Goal: Navigation & Orientation: Understand site structure

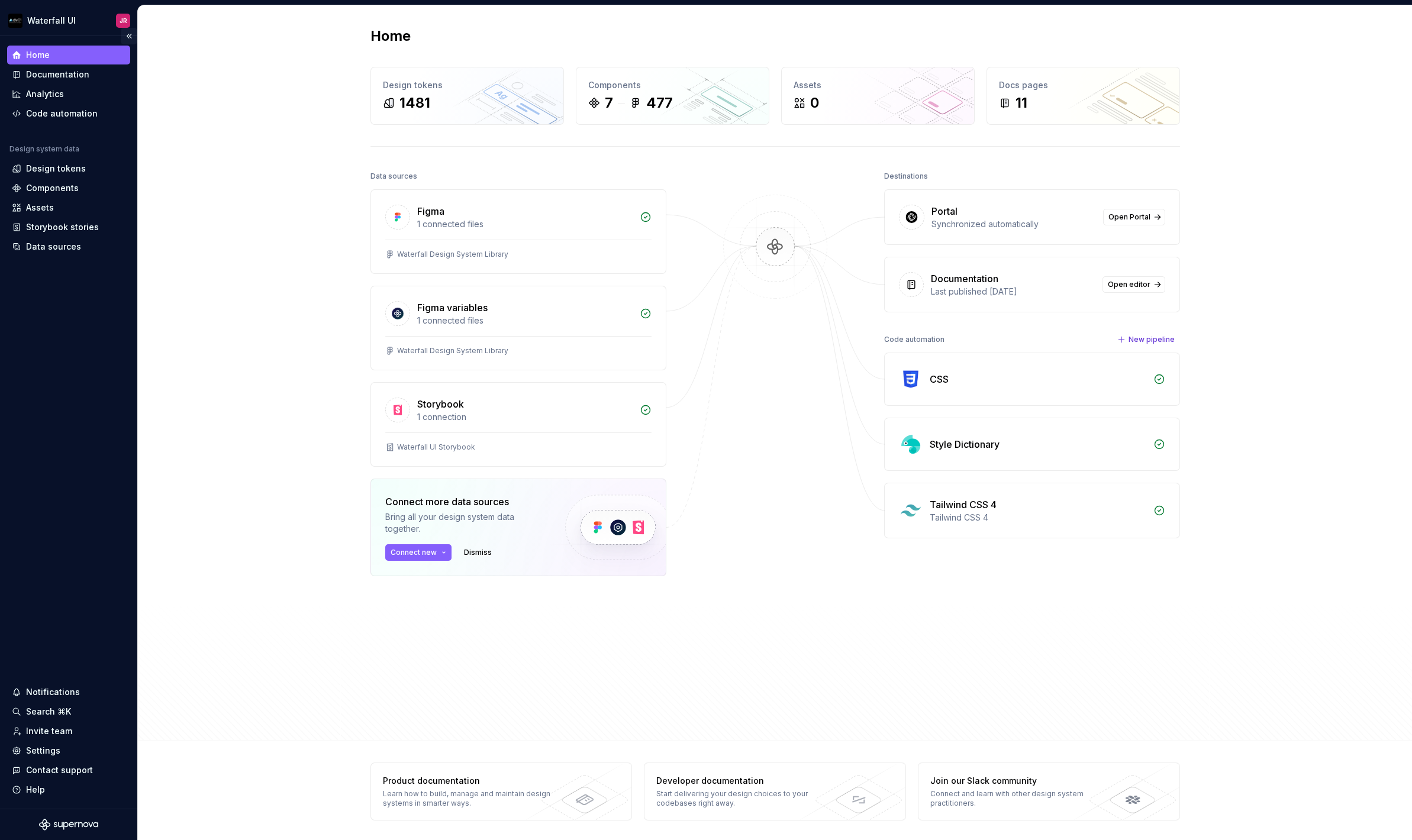
click at [129, 36] on button "Collapse sidebar" at bounding box center [128, 36] width 17 height 17
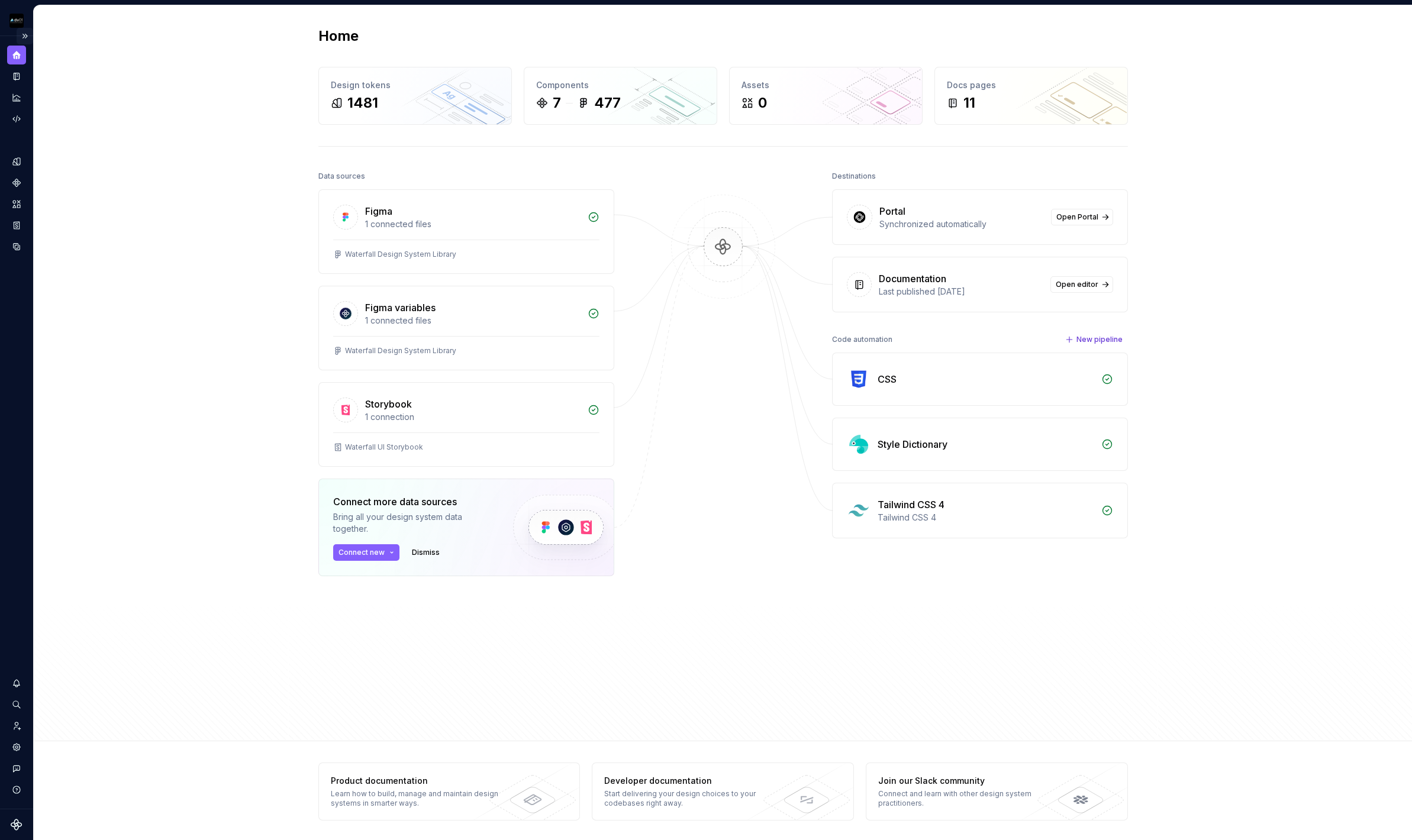
click at [25, 37] on button "Expand sidebar" at bounding box center [25, 36] width 17 height 17
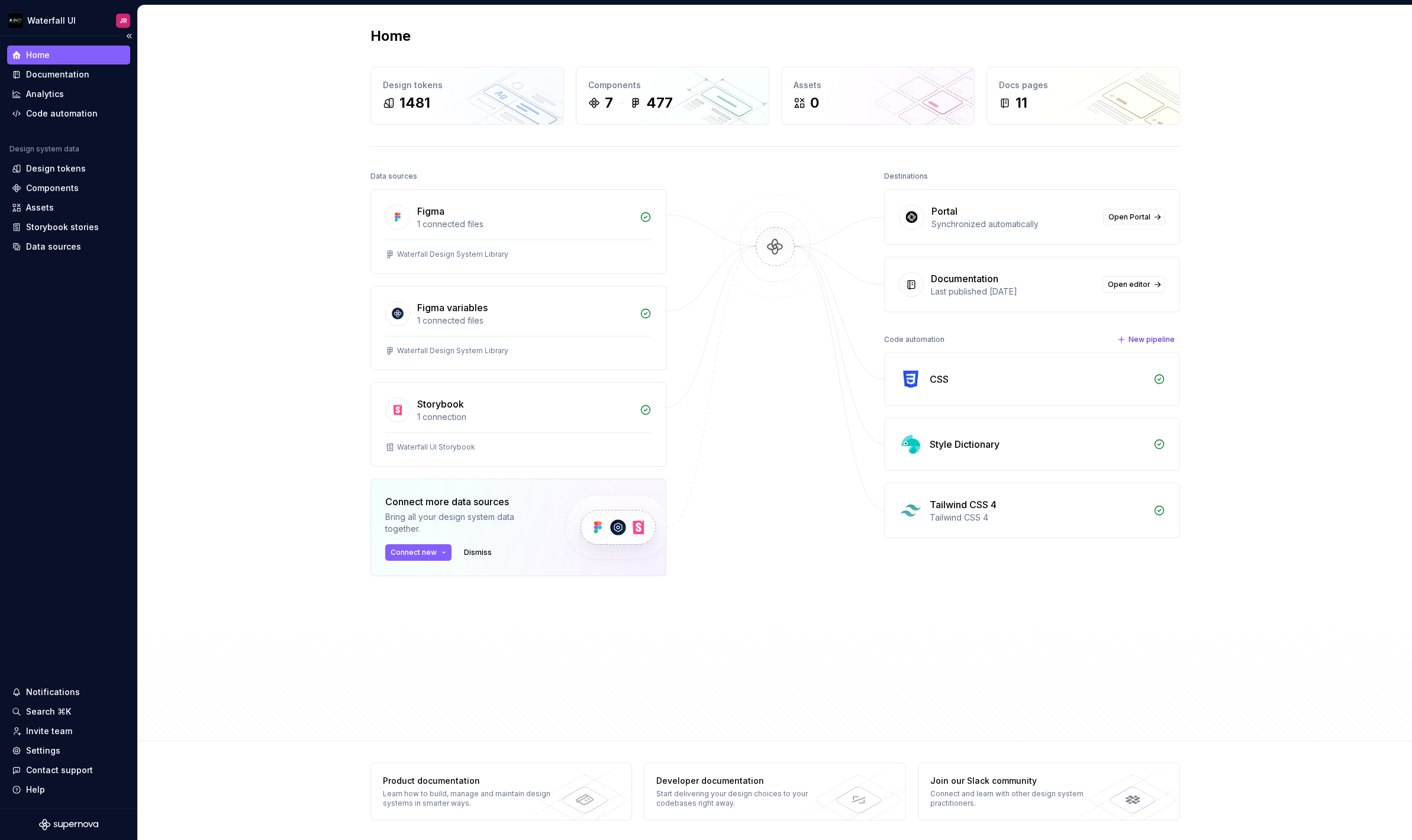
click at [67, 390] on div "Home Documentation Analytics Code automation Design system data Design tokens C…" at bounding box center [68, 423] width 137 height 773
click at [130, 36] on button "Collapse sidebar" at bounding box center [128, 36] width 17 height 17
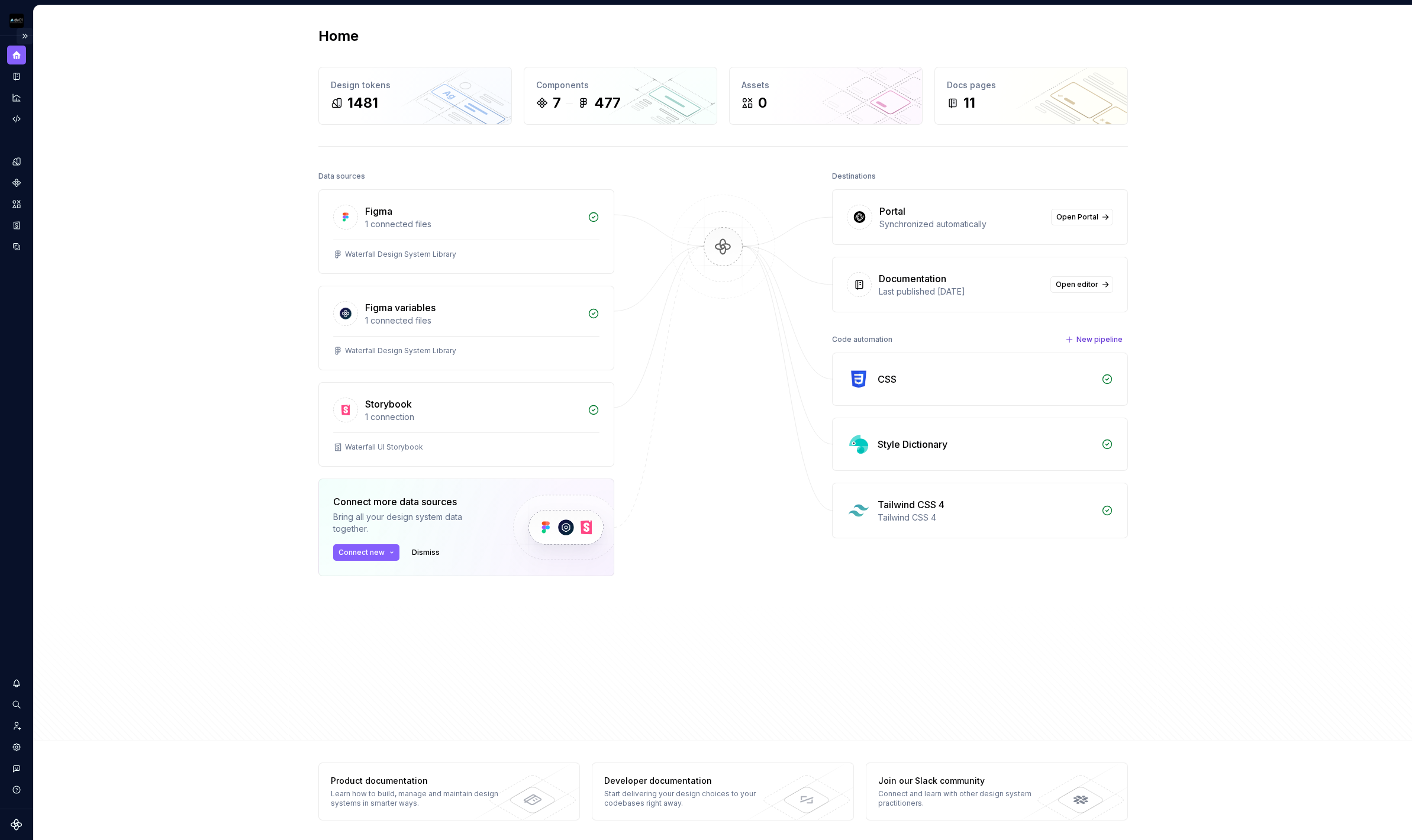
click at [27, 36] on button "Expand sidebar" at bounding box center [25, 36] width 17 height 17
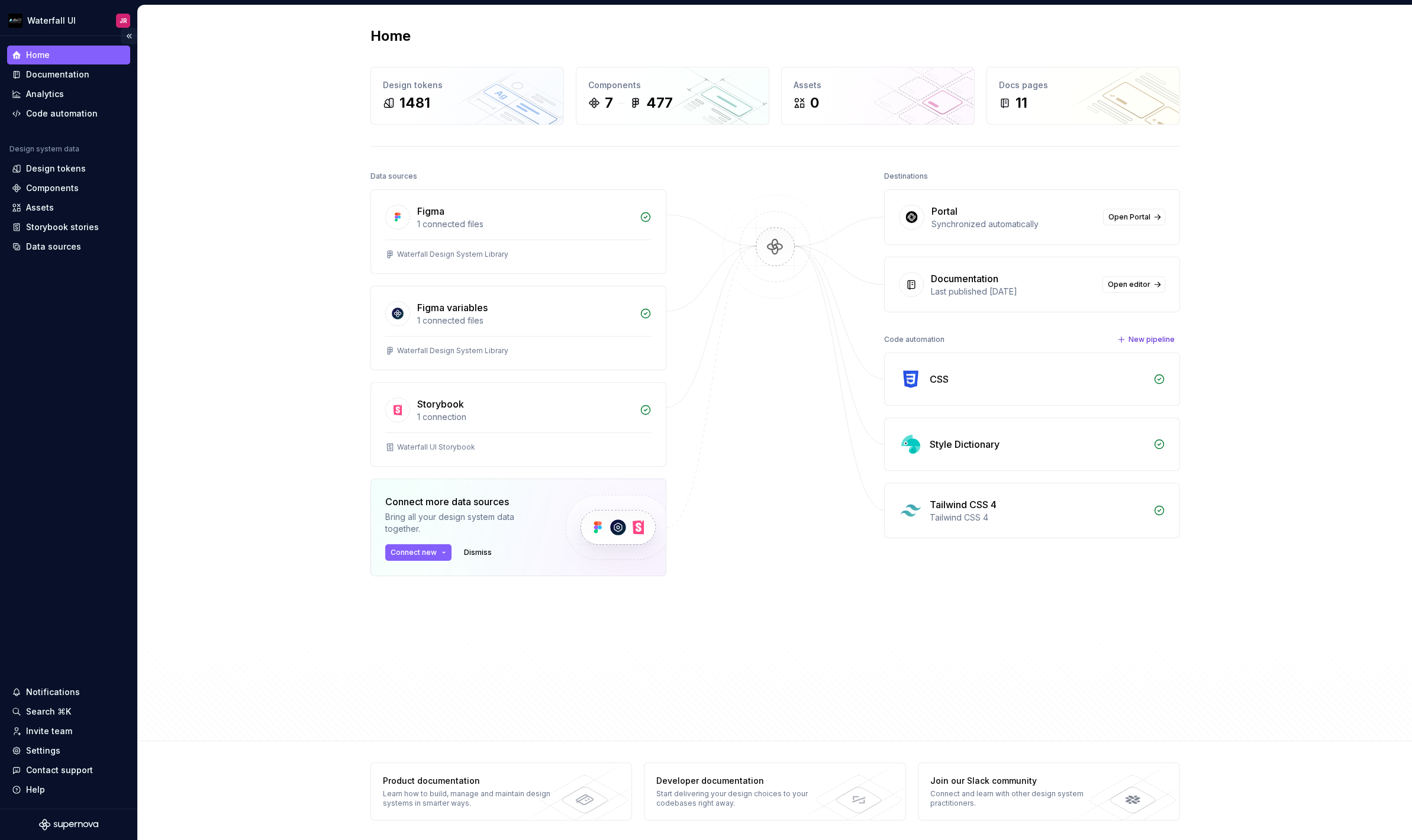
click at [127, 39] on button "Collapse sidebar" at bounding box center [128, 36] width 17 height 17
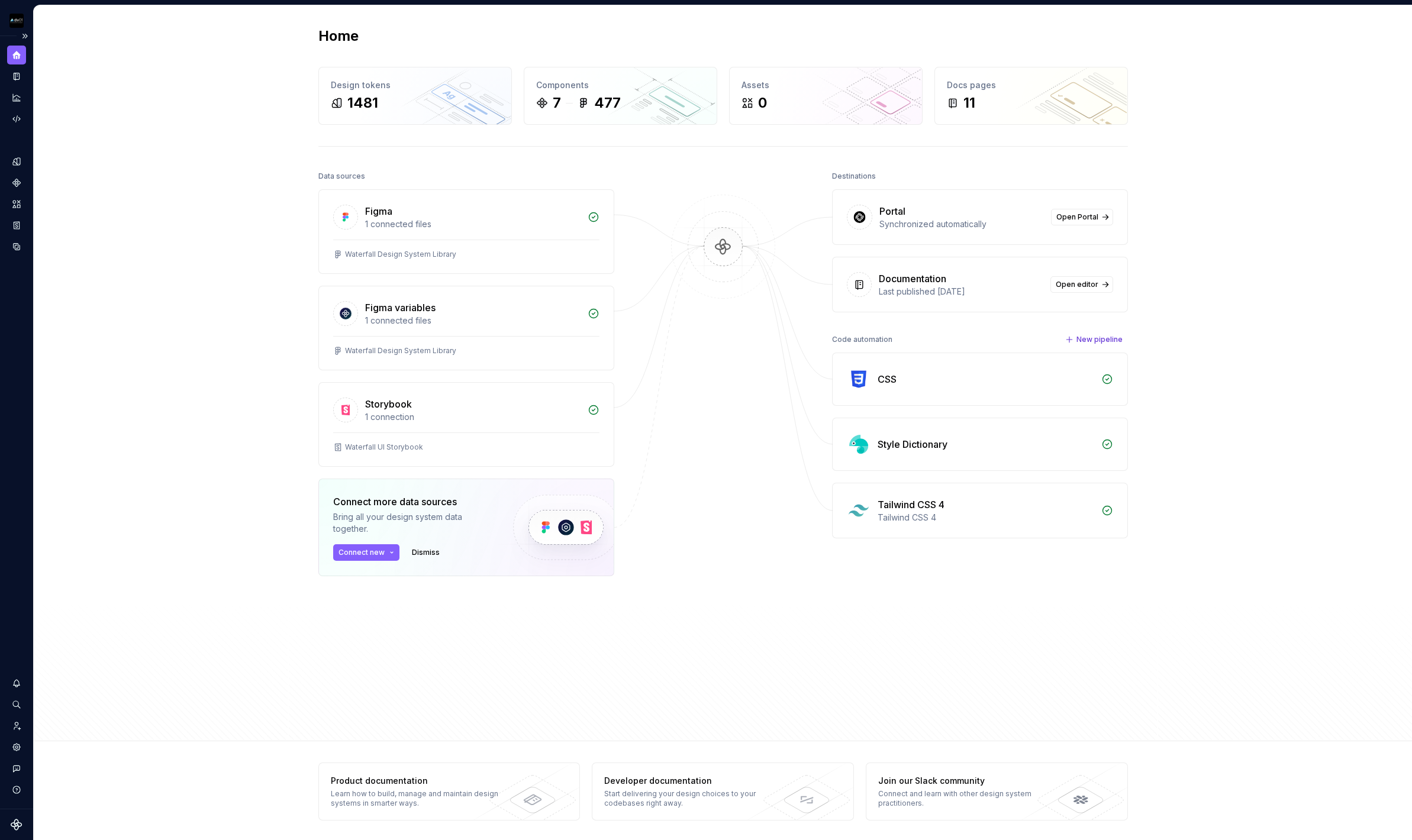
click at [8, 325] on div "Design system data" at bounding box center [17, 423] width 33 height 773
click at [30, 36] on button "Expand sidebar" at bounding box center [25, 36] width 17 height 17
